Goal: Information Seeking & Learning: Find specific fact

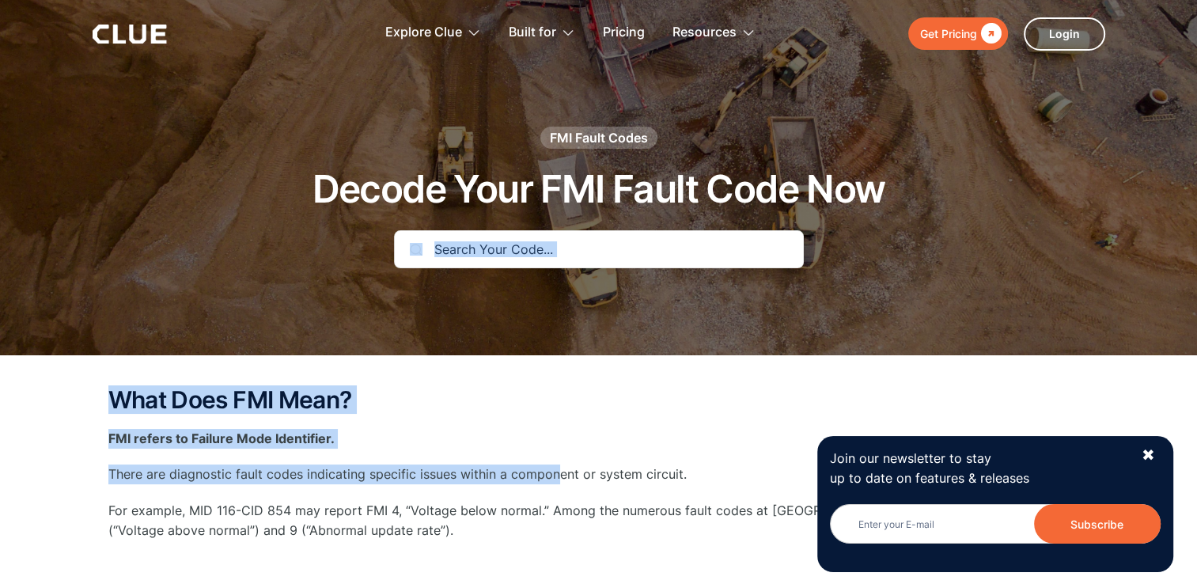
drag, startPoint x: 555, startPoint y: 469, endPoint x: 570, endPoint y: 247, distance: 222.7
click at [570, 247] on input "text" at bounding box center [599, 249] width 410 height 38
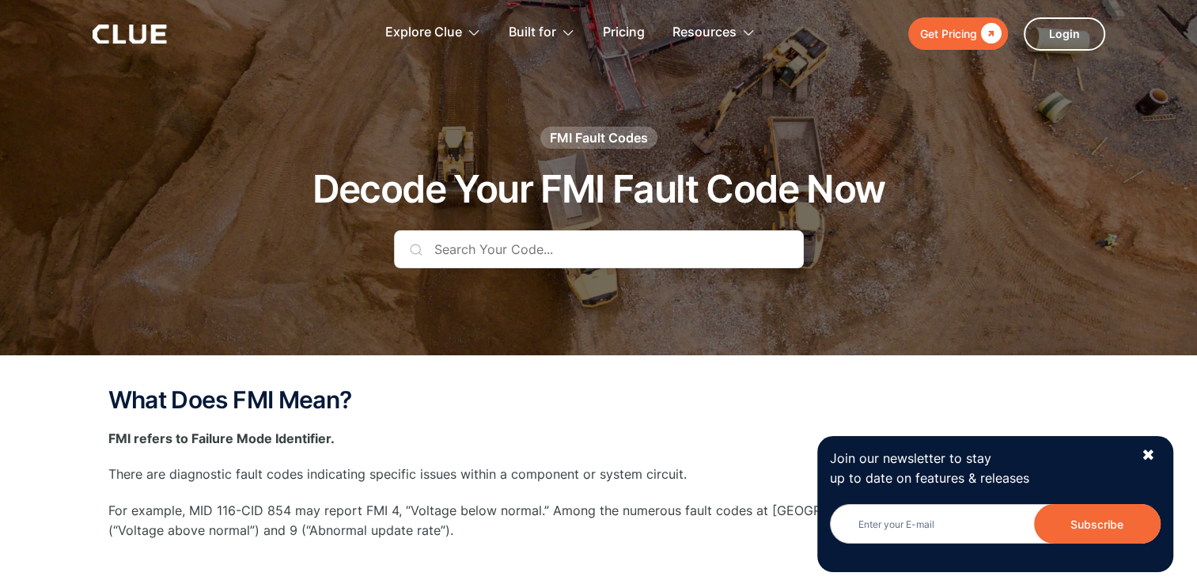
paste input "PID:3821 FMI5"
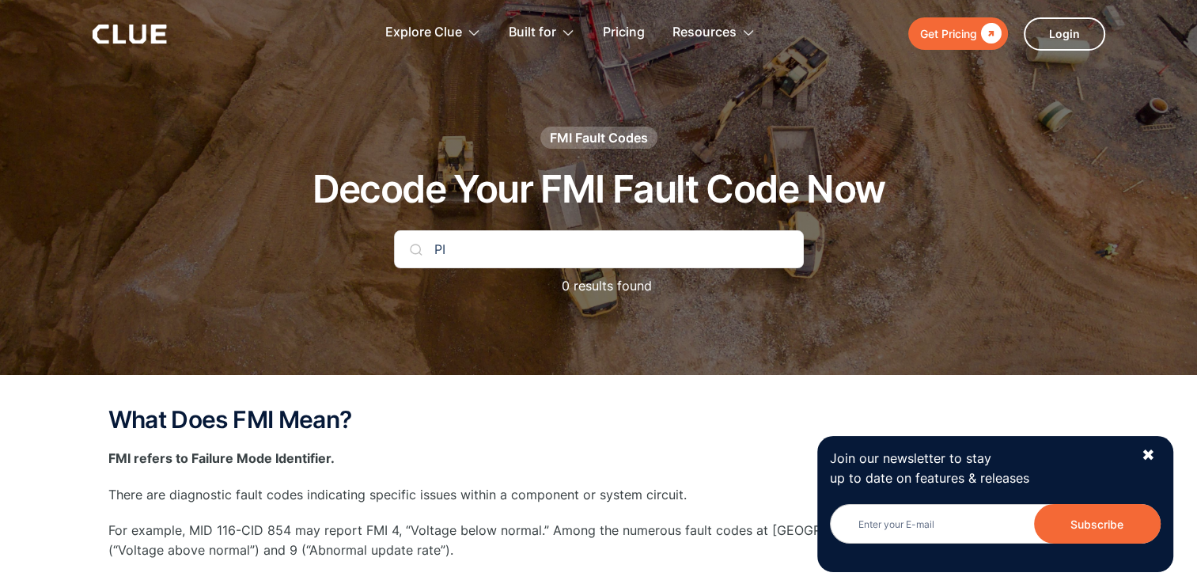
type input "P"
type input "p"
type input "P"
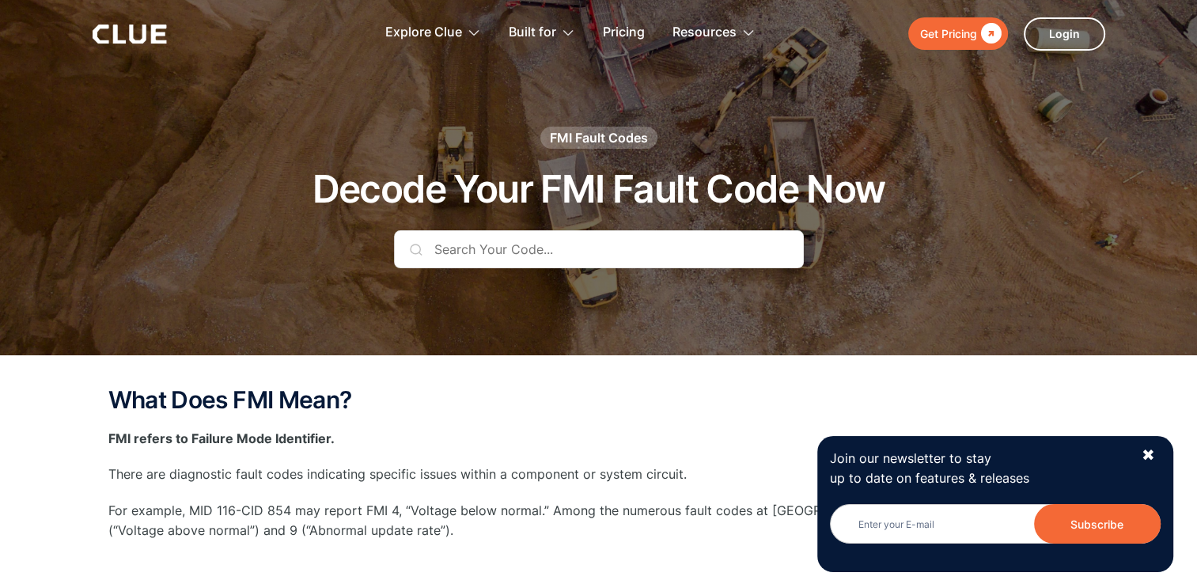
paste input "PID:3821 FMI5"
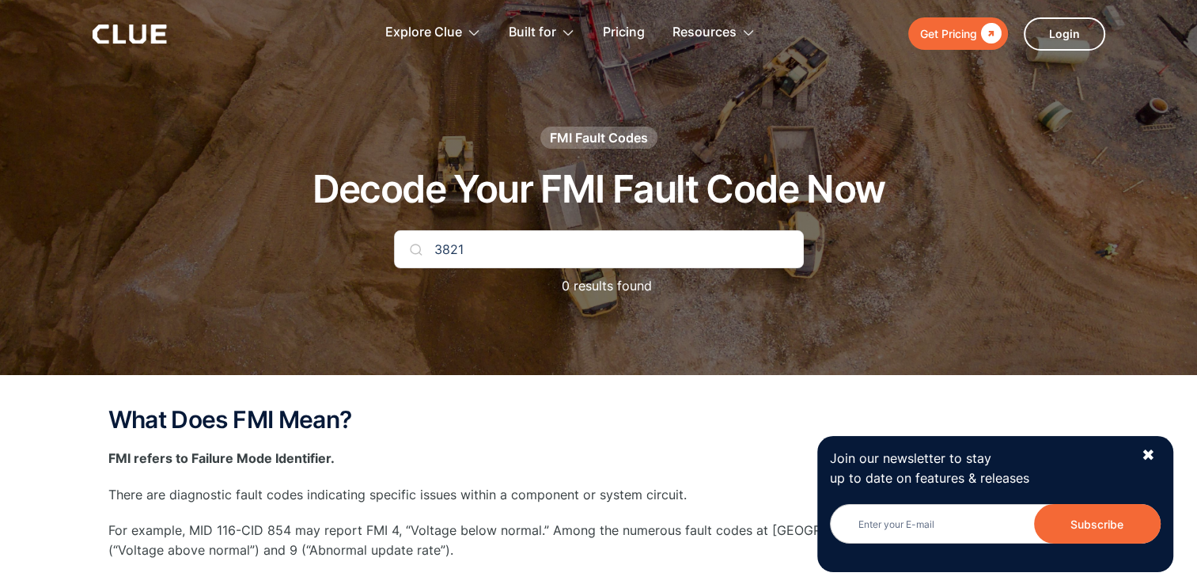
type input "3821"
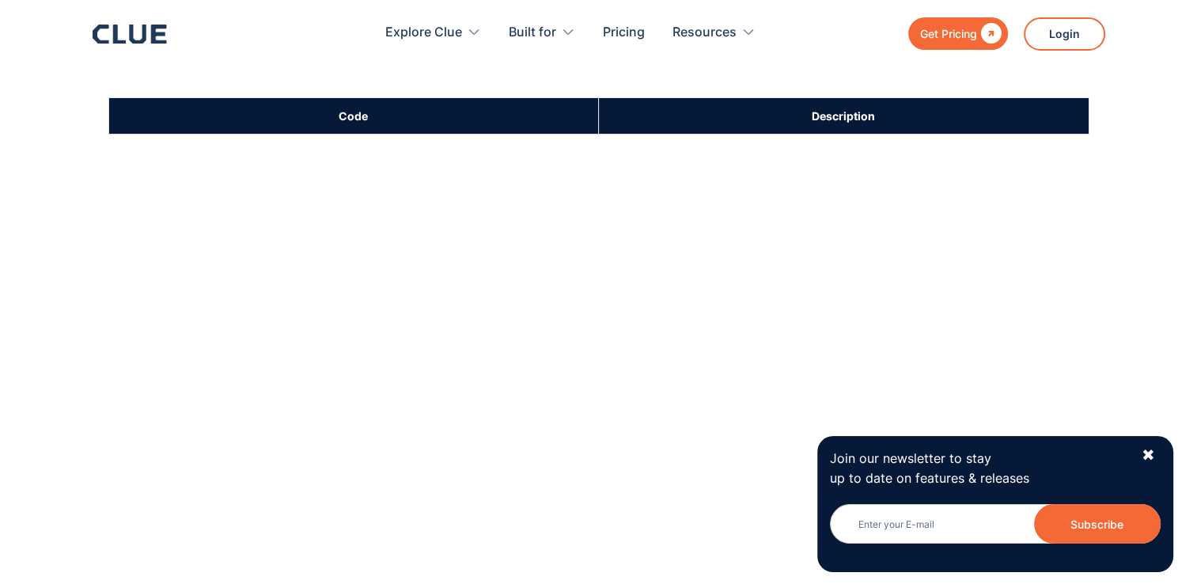
scroll to position [756, 0]
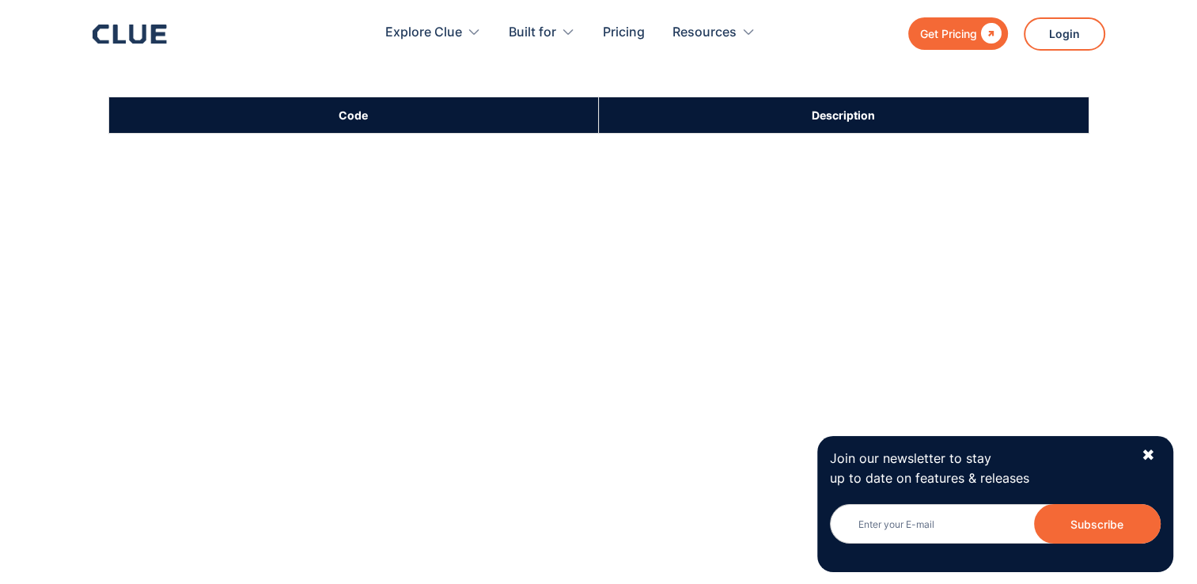
click at [373, 116] on th "Code" at bounding box center [353, 114] width 490 height 36
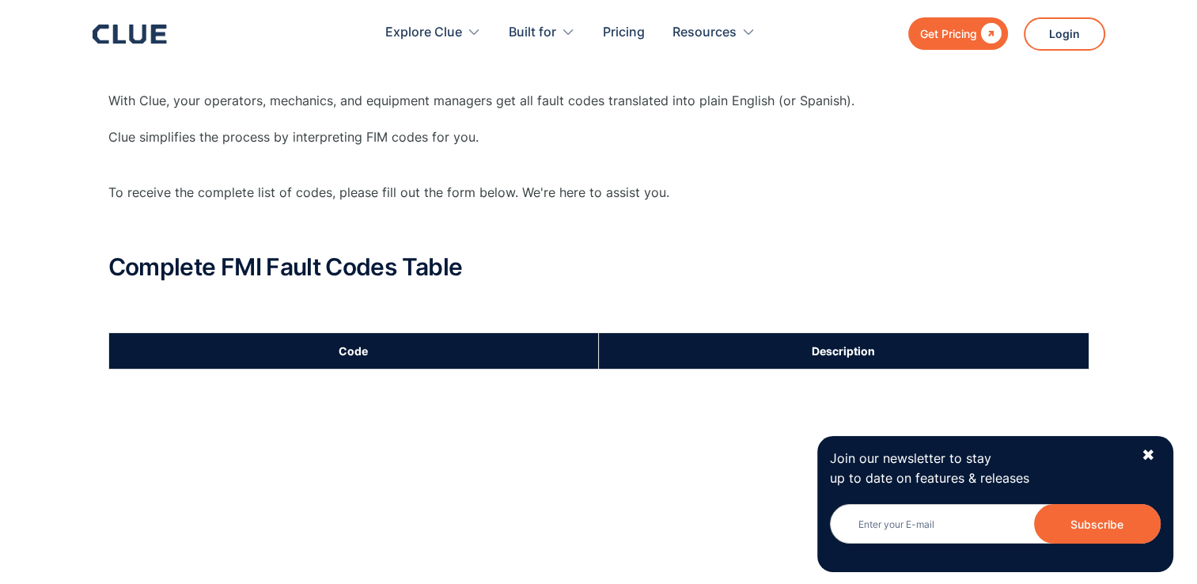
scroll to position [519, 0]
